Goal: Information Seeking & Learning: Understand process/instructions

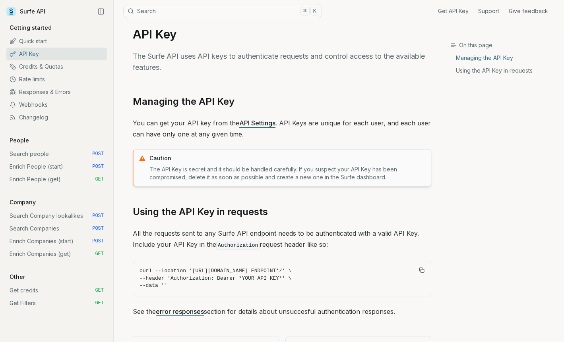
scroll to position [17, 0]
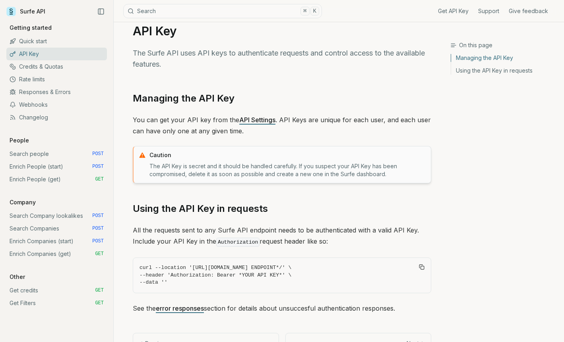
click at [42, 170] on link "Enrich People (start) POST" at bounding box center [56, 167] width 101 height 13
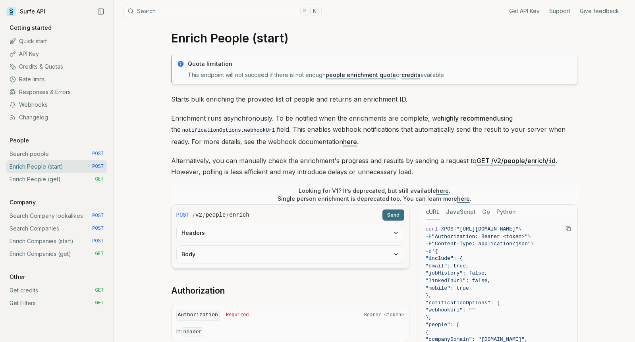
scroll to position [13, 0]
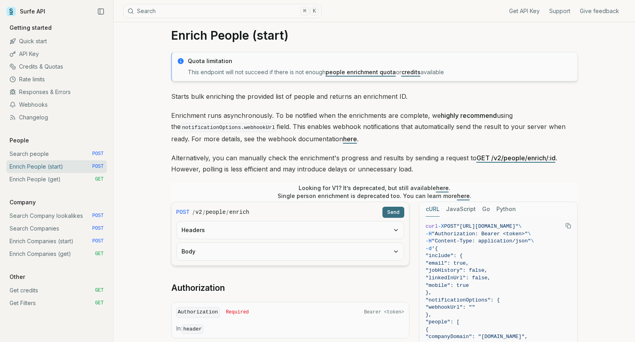
click at [41, 294] on link "Get credits GET" at bounding box center [56, 290] width 101 height 13
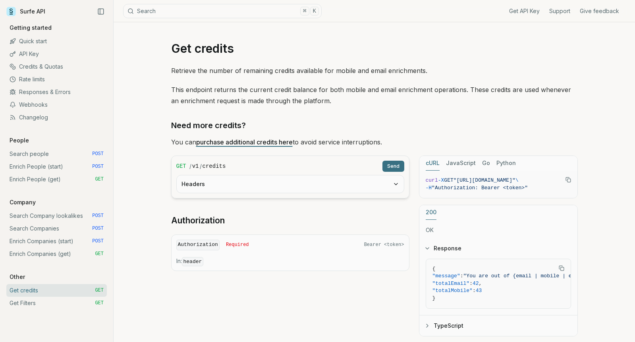
click at [355, 183] on button "Headers" at bounding box center [290, 184] width 227 height 17
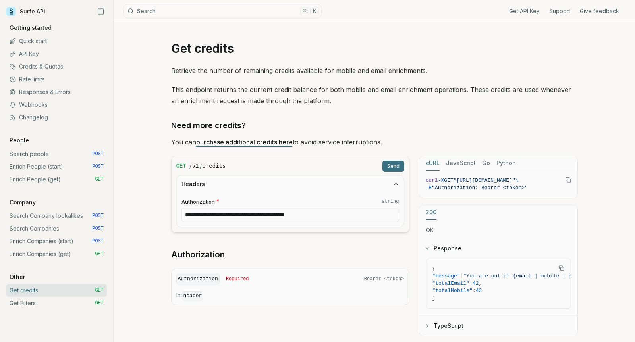
click at [389, 170] on button "Send" at bounding box center [394, 166] width 22 height 11
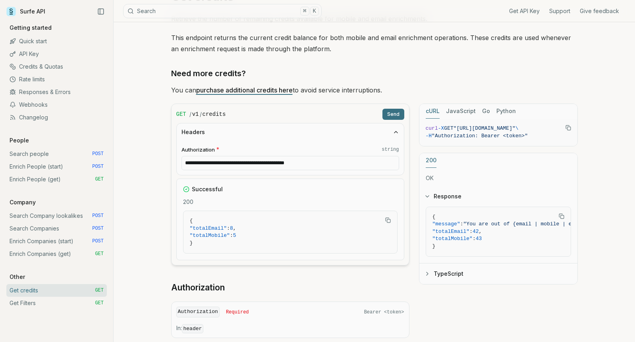
scroll to position [54, 0]
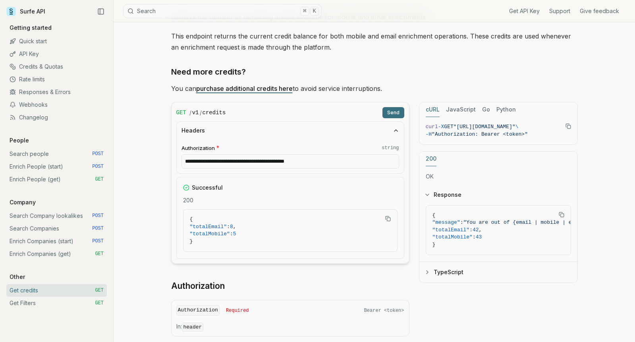
click at [439, 269] on button "TypeScript" at bounding box center [499, 272] width 158 height 21
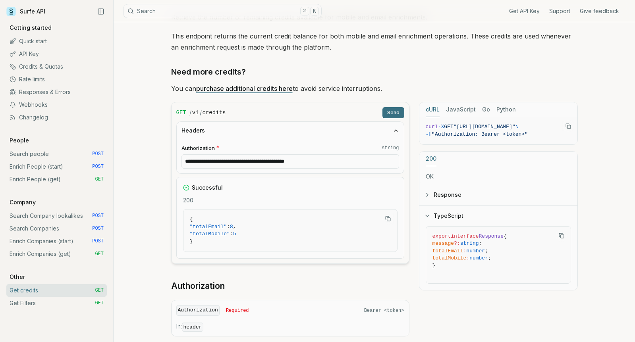
click at [440, 201] on button "Response" at bounding box center [499, 195] width 158 height 21
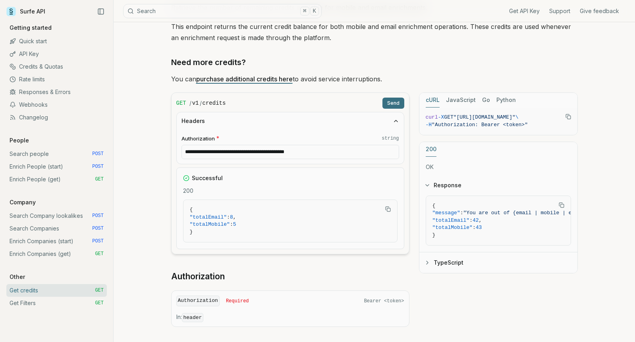
scroll to position [81, 0]
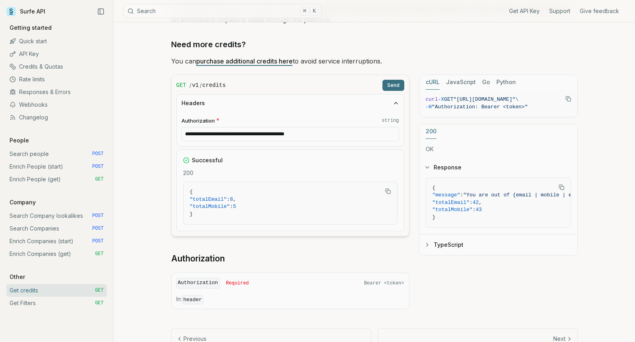
click at [65, 309] on link "Get Filters GET" at bounding box center [56, 303] width 101 height 13
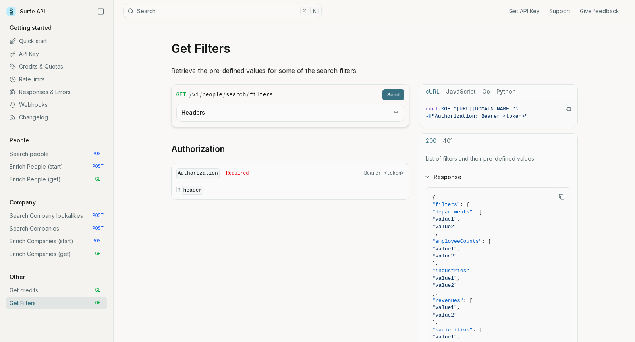
click at [66, 297] on link "Get credits GET" at bounding box center [56, 290] width 101 height 13
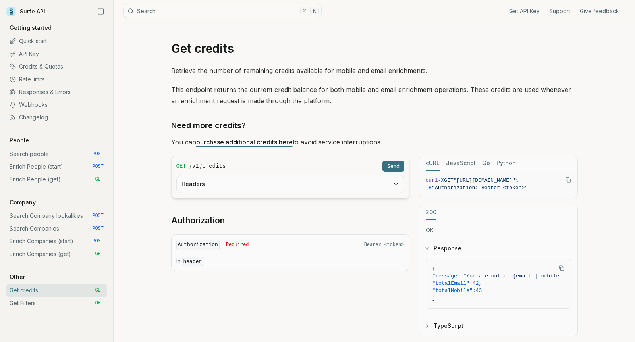
click at [520, 13] on link "Get API Key" at bounding box center [524, 11] width 31 height 8
click at [56, 241] on link "Enrich Companies (start) POST" at bounding box center [56, 241] width 101 height 13
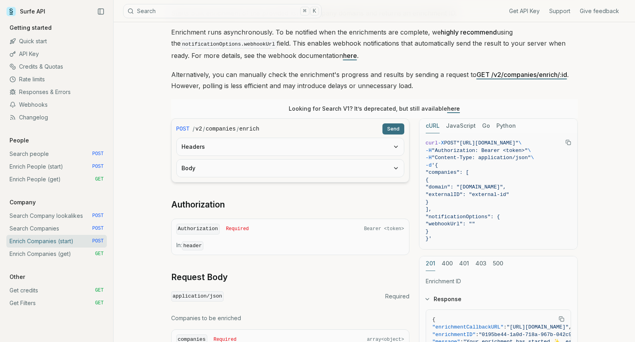
scroll to position [33, 0]
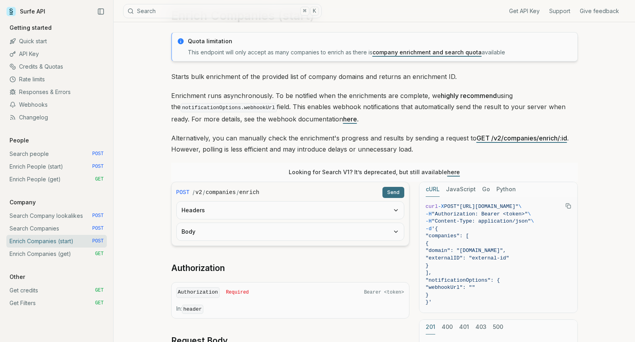
click at [46, 104] on link "Webhooks" at bounding box center [56, 105] width 101 height 13
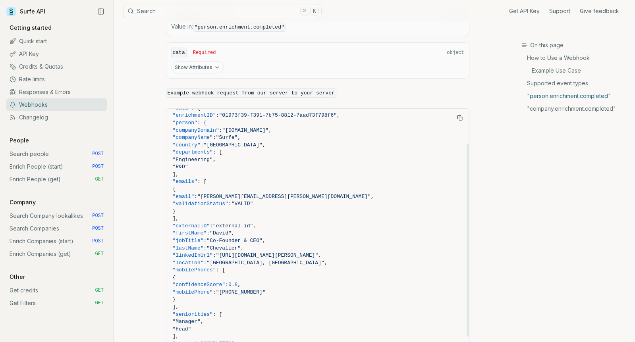
scroll to position [54, 0]
